Goal: Task Accomplishment & Management: Complete application form

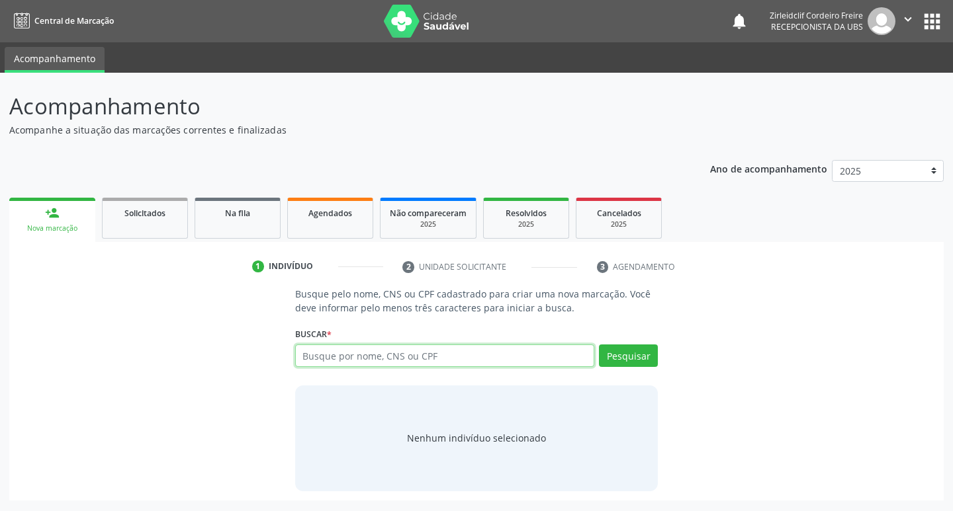
click at [331, 351] on input "text" at bounding box center [445, 356] width 300 height 22
type input "[PERSON_NAME]"
click at [642, 361] on button "Pesquisar" at bounding box center [628, 356] width 59 height 22
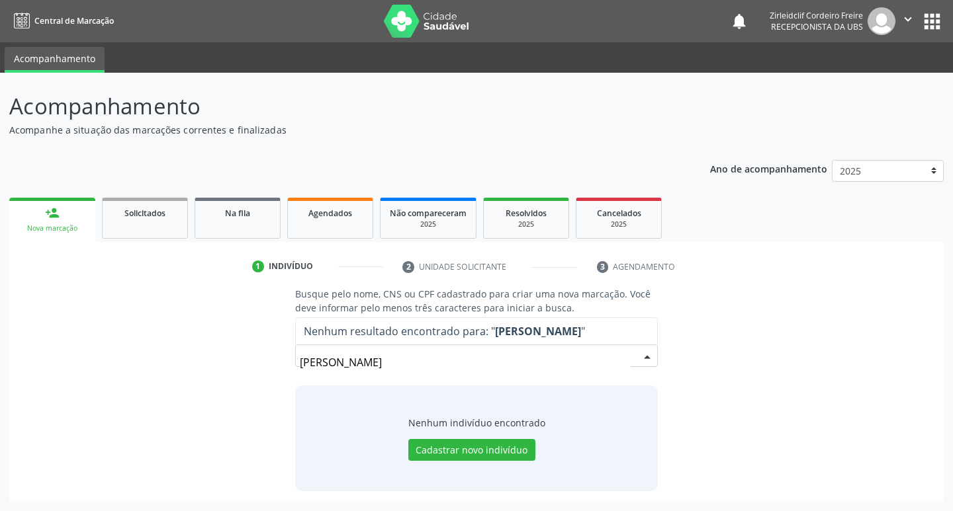
click at [415, 362] on input "[PERSON_NAME]" at bounding box center [465, 362] width 331 height 26
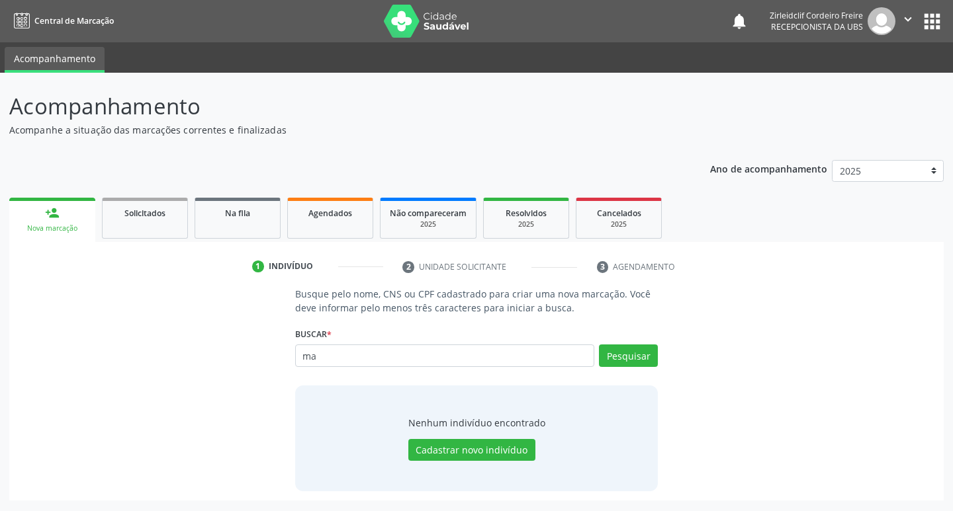
type input "m"
type input "702508393180232"
click at [613, 353] on button "Pesquisar" at bounding box center [628, 356] width 59 height 22
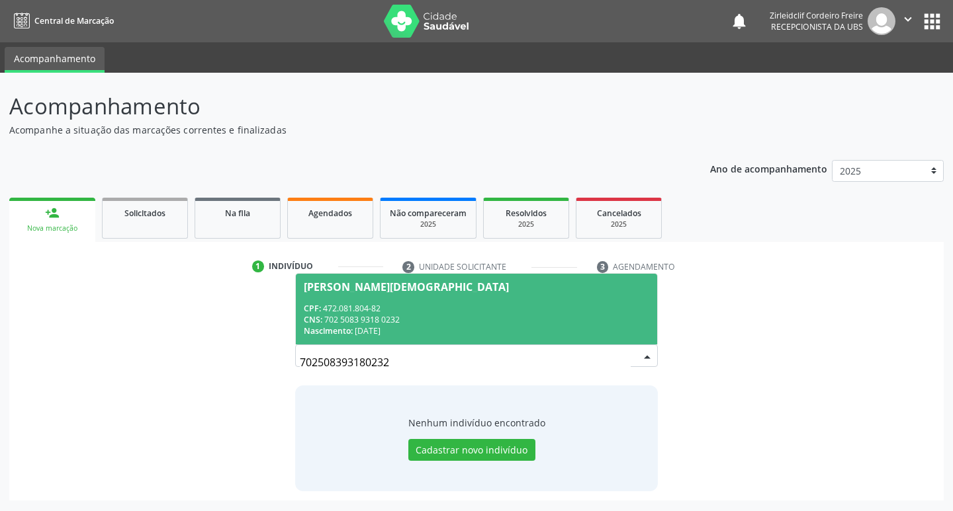
click at [508, 304] on div "CPF: 472.081.804-82" at bounding box center [477, 308] width 346 height 11
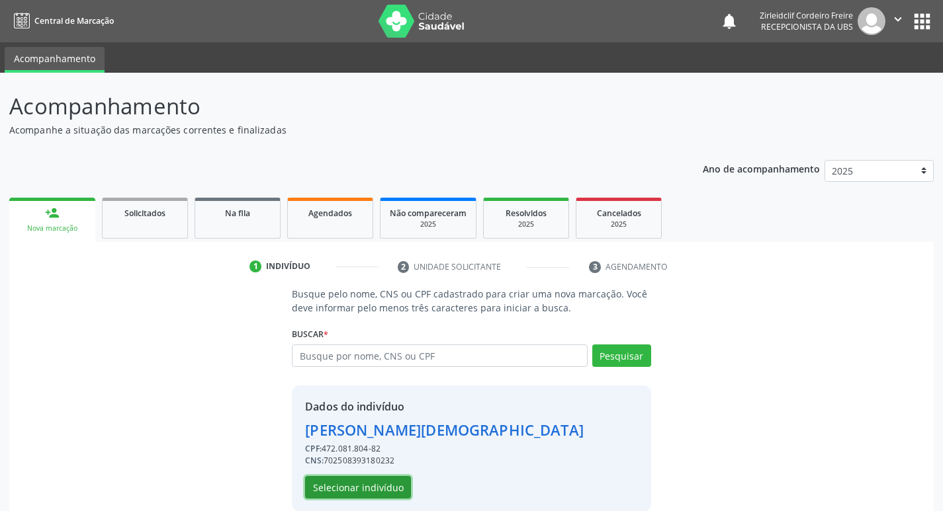
click at [355, 486] on button "Selecionar indivíduo" at bounding box center [358, 487] width 106 height 22
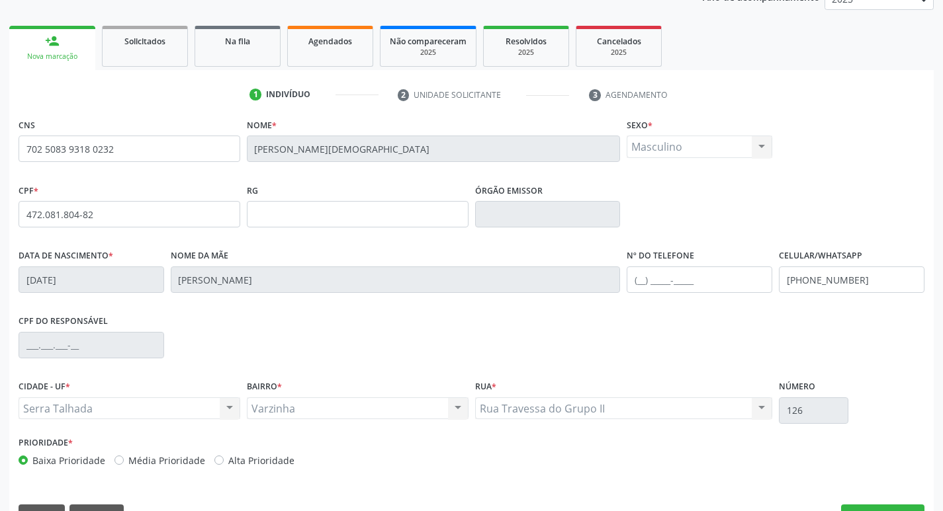
scroll to position [206, 0]
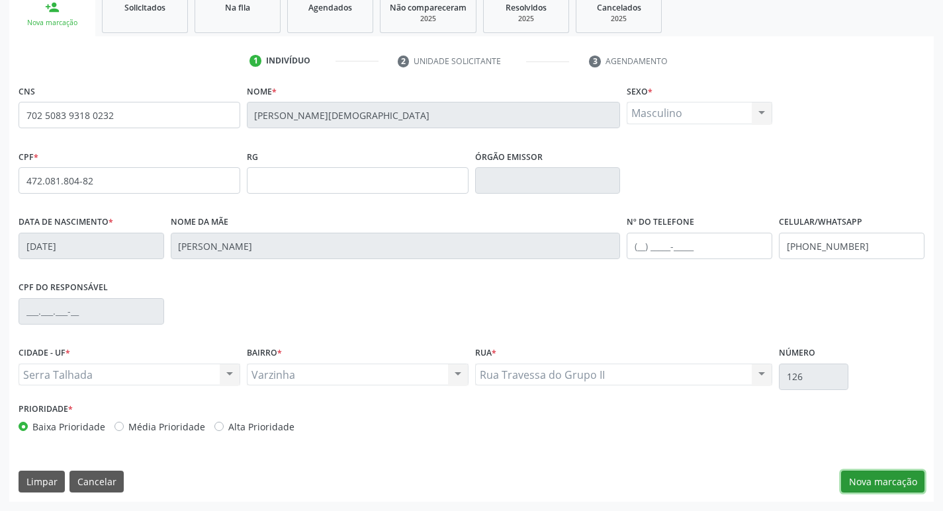
click at [887, 484] on button "Nova marcação" at bounding box center [882, 482] width 83 height 22
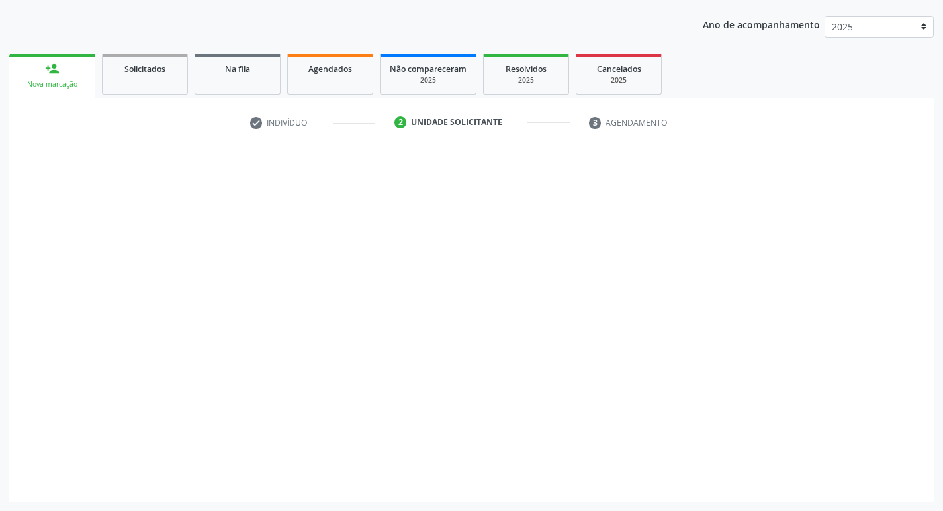
scroll to position [144, 0]
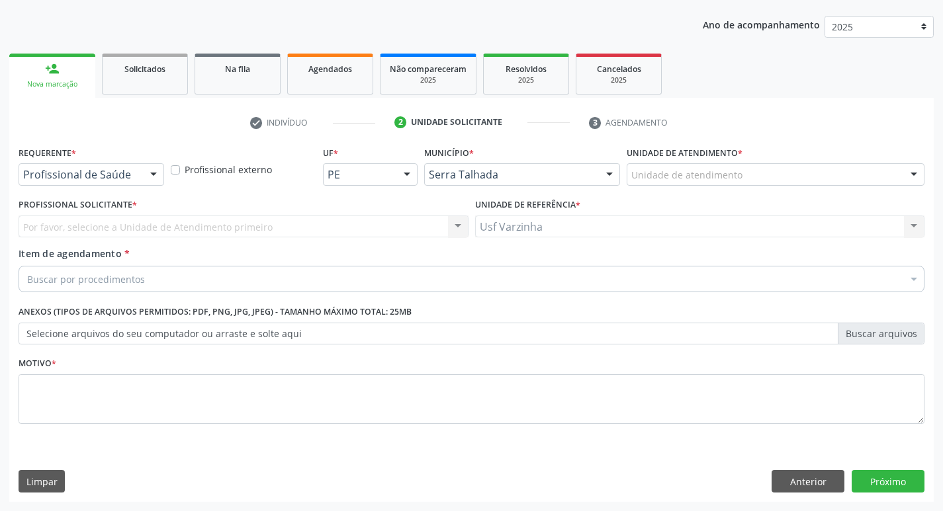
click at [155, 175] on div at bounding box center [154, 175] width 20 height 22
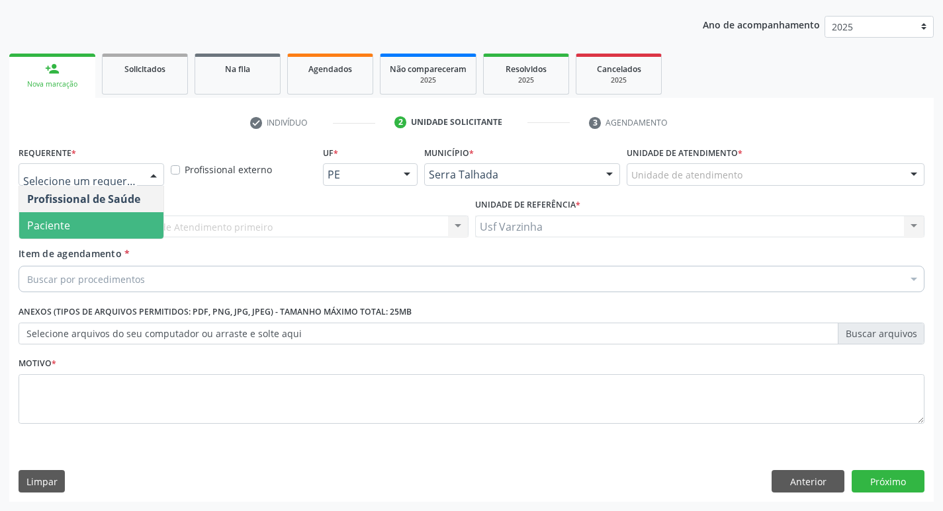
click at [139, 223] on span "Paciente" at bounding box center [91, 225] width 144 height 26
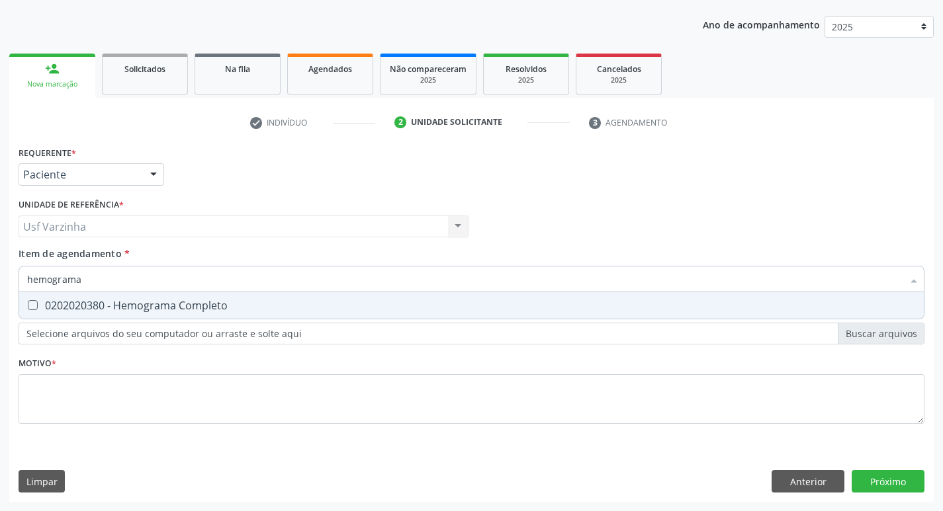
type input "hemograma"
click at [153, 310] on div "0202020380 - Hemograma Completo" at bounding box center [471, 305] width 889 height 11
checkbox Completo "true"
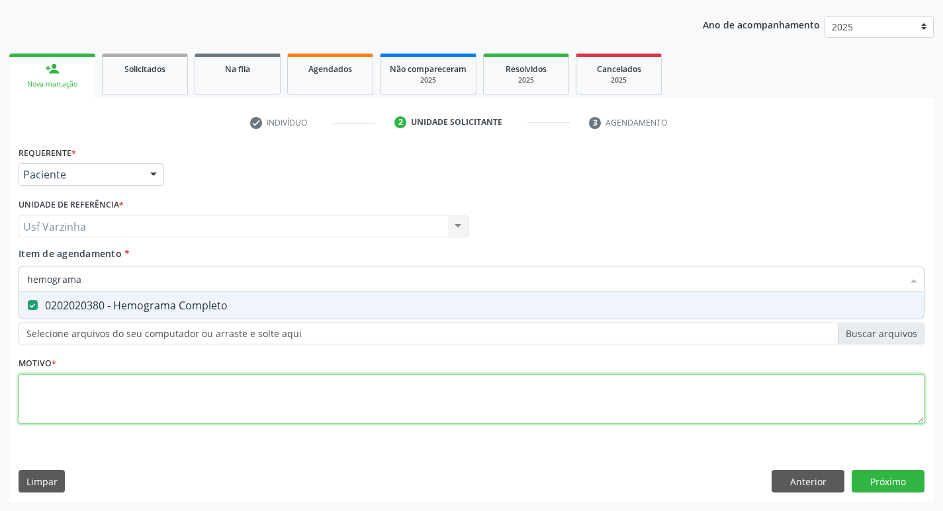
click at [134, 403] on div "Requerente * Paciente Profissional de Saúde Paciente Nenhum resultado encontrad…" at bounding box center [472, 293] width 906 height 300
